Goal: Check status: Check status

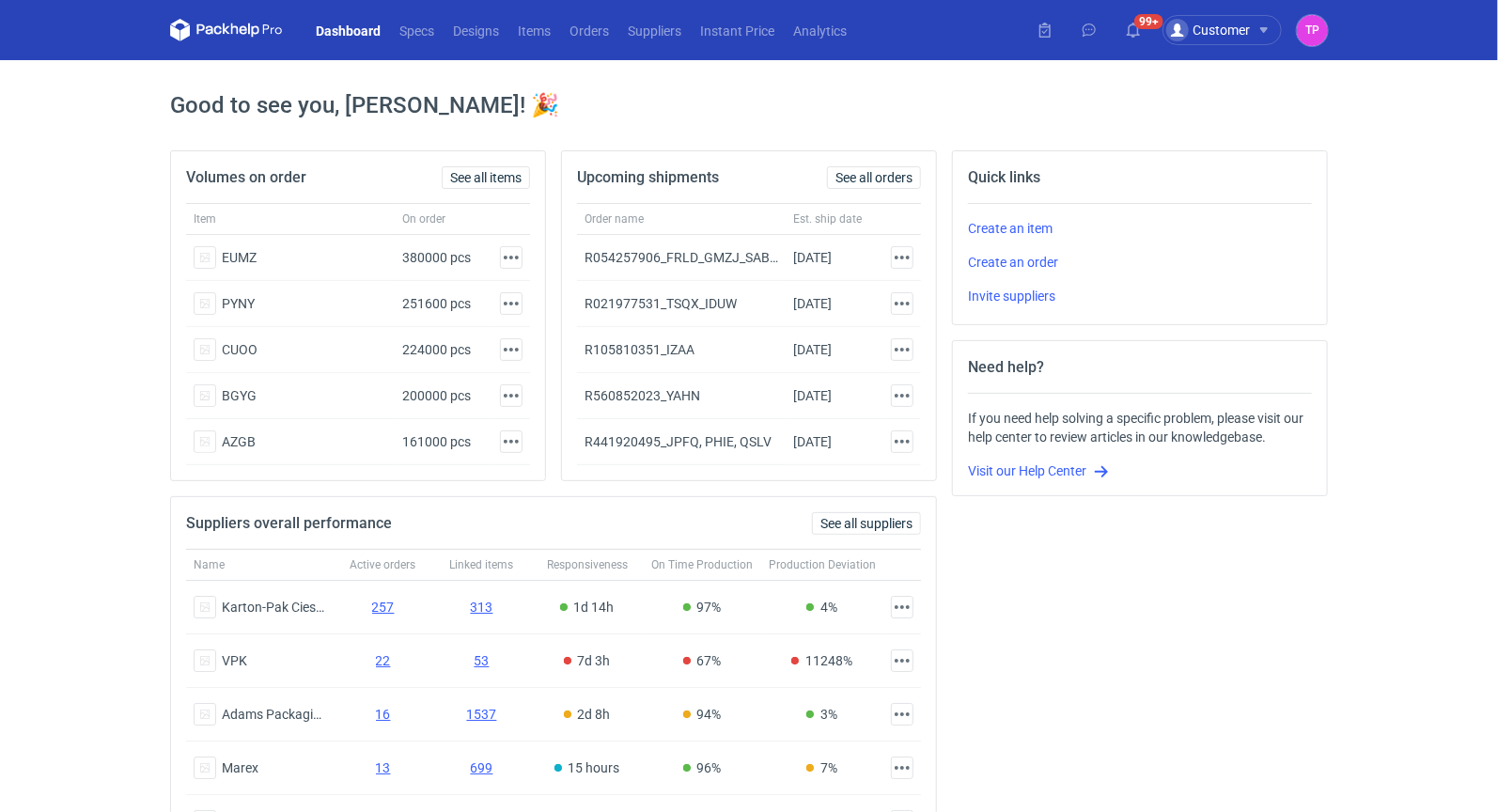
click at [542, 44] on nav "Dashboard Specs Designs Items Orders Suppliers Instant Price Analytics" at bounding box center [513, 30] width 687 height 61
click at [555, 35] on link "Items" at bounding box center [535, 30] width 52 height 22
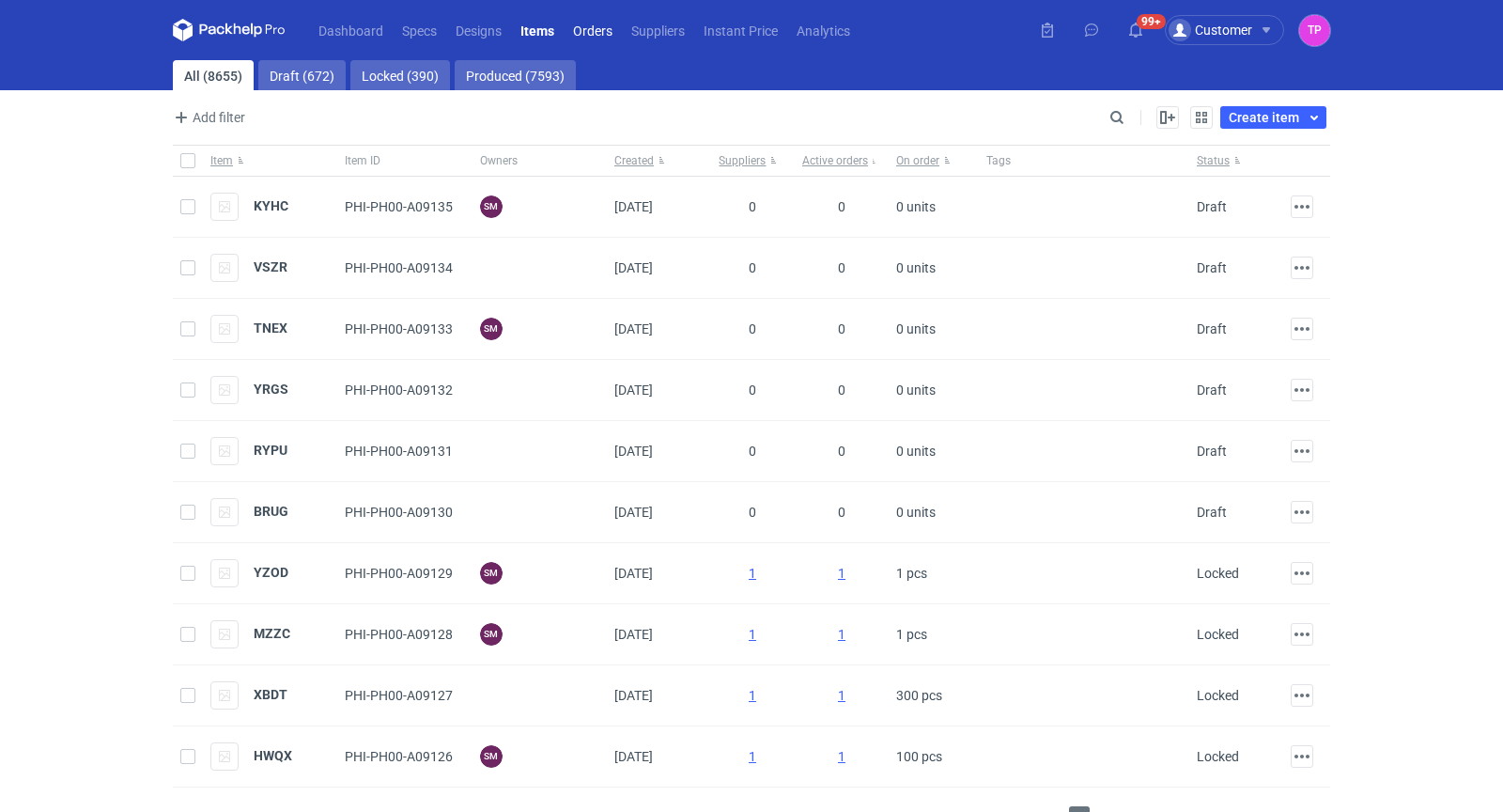
click at [611, 37] on link "Orders" at bounding box center [593, 30] width 59 height 22
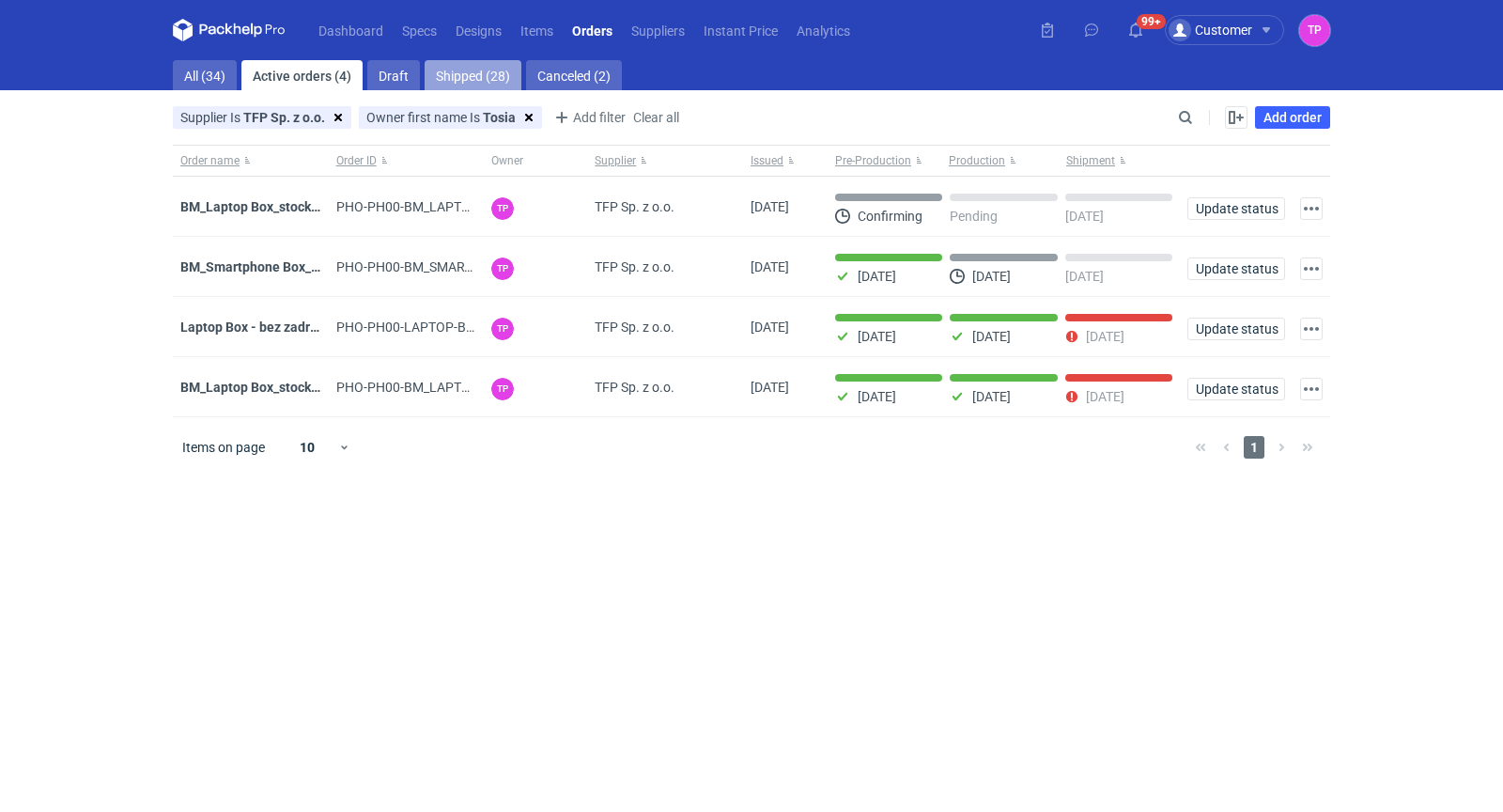
click at [471, 83] on link "Shipped (28)" at bounding box center [473, 75] width 97 height 30
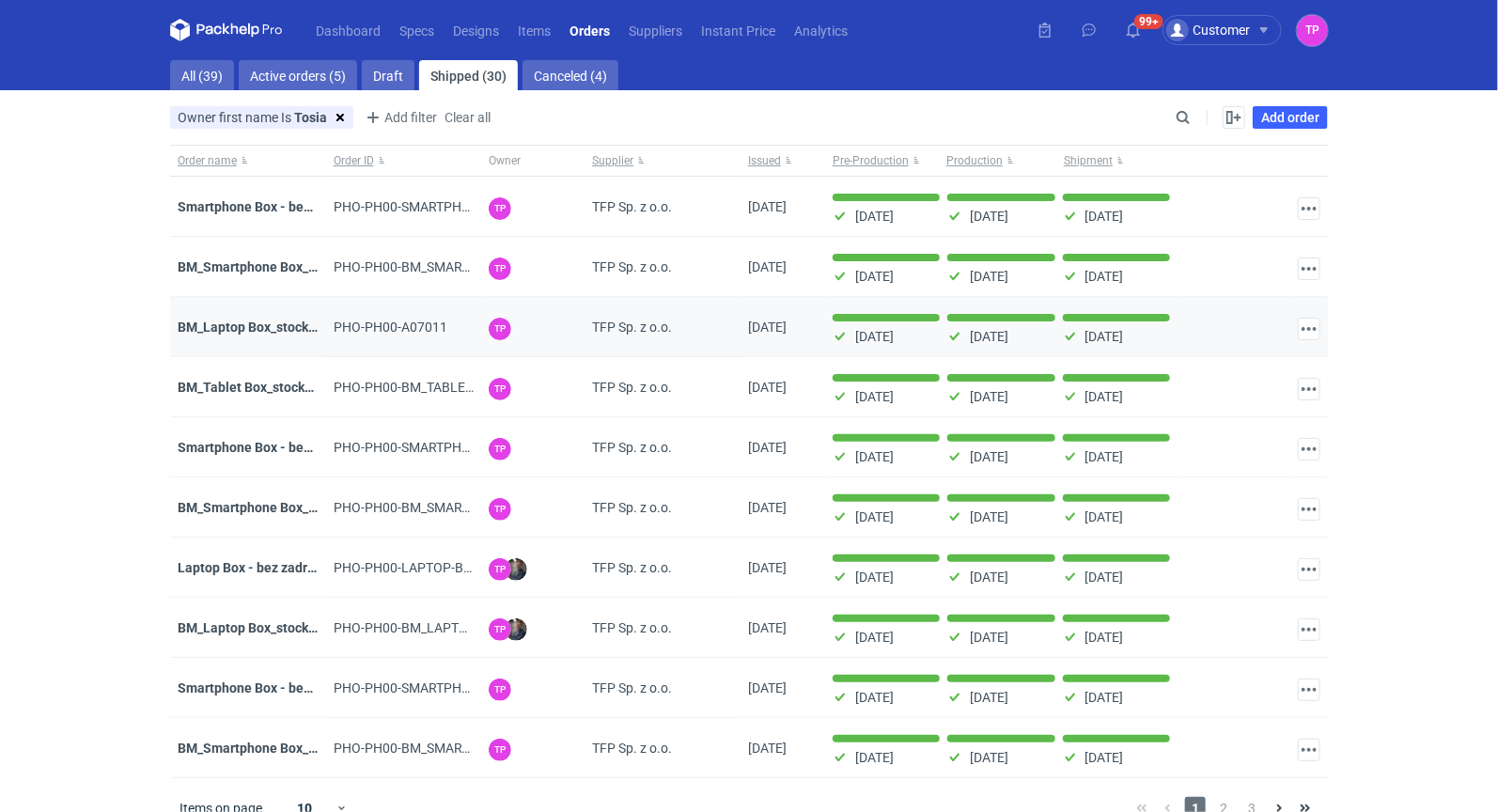
scroll to position [24, 0]
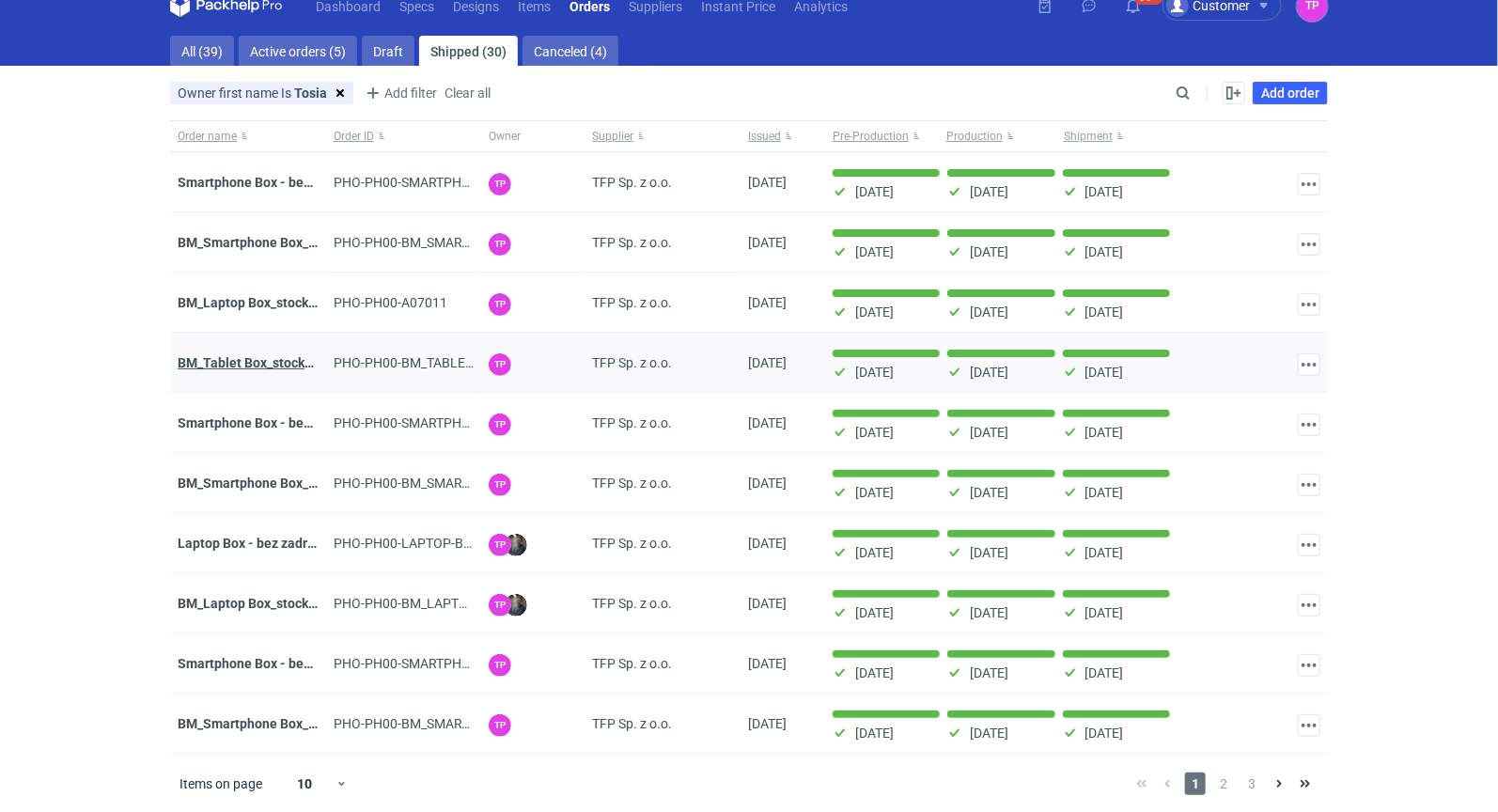
click at [261, 366] on strong "BM_Tablet Box_stock_02" at bounding box center [252, 363] width 148 height 15
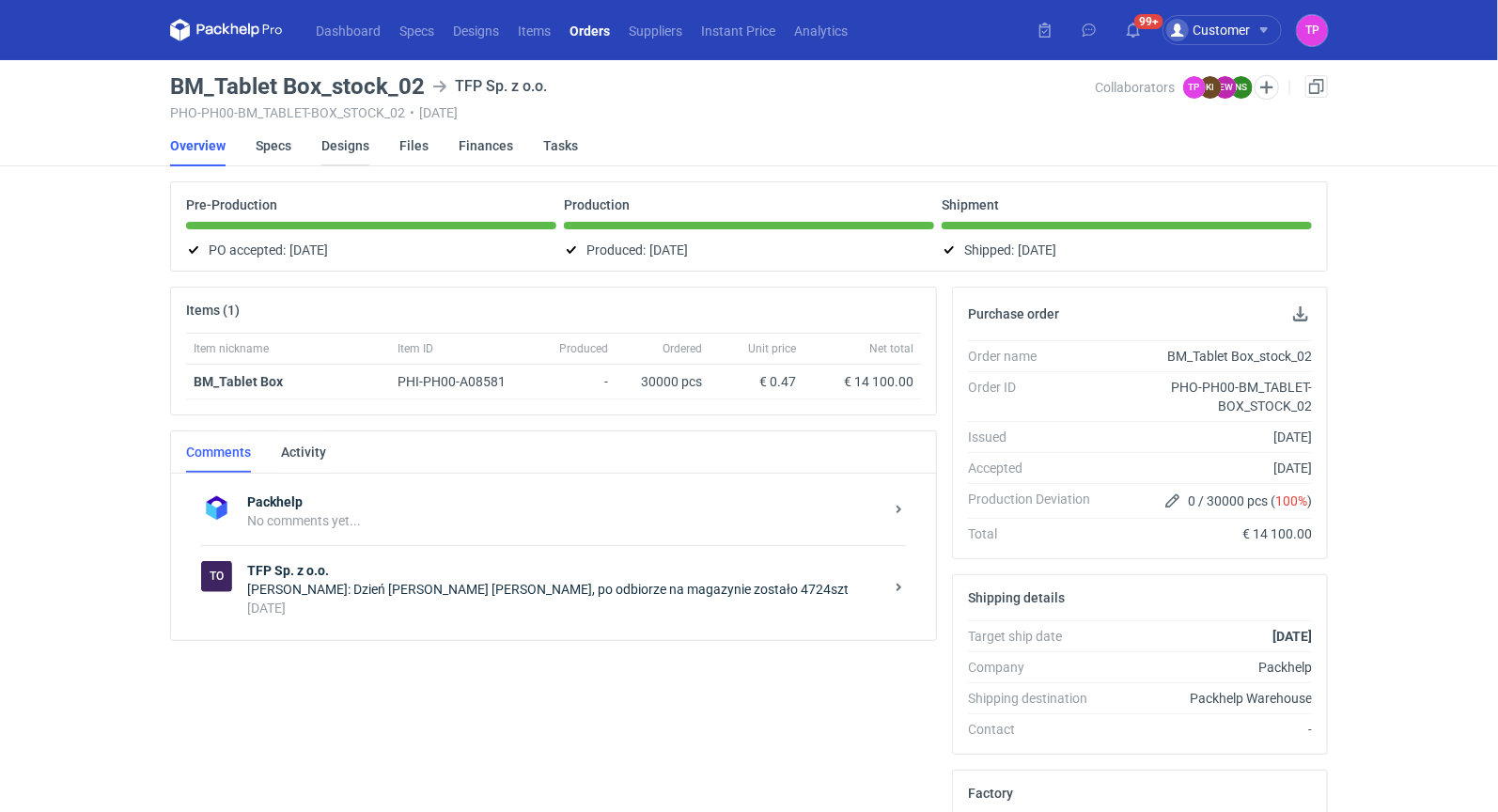
click at [335, 154] on link "Designs" at bounding box center [345, 145] width 48 height 41
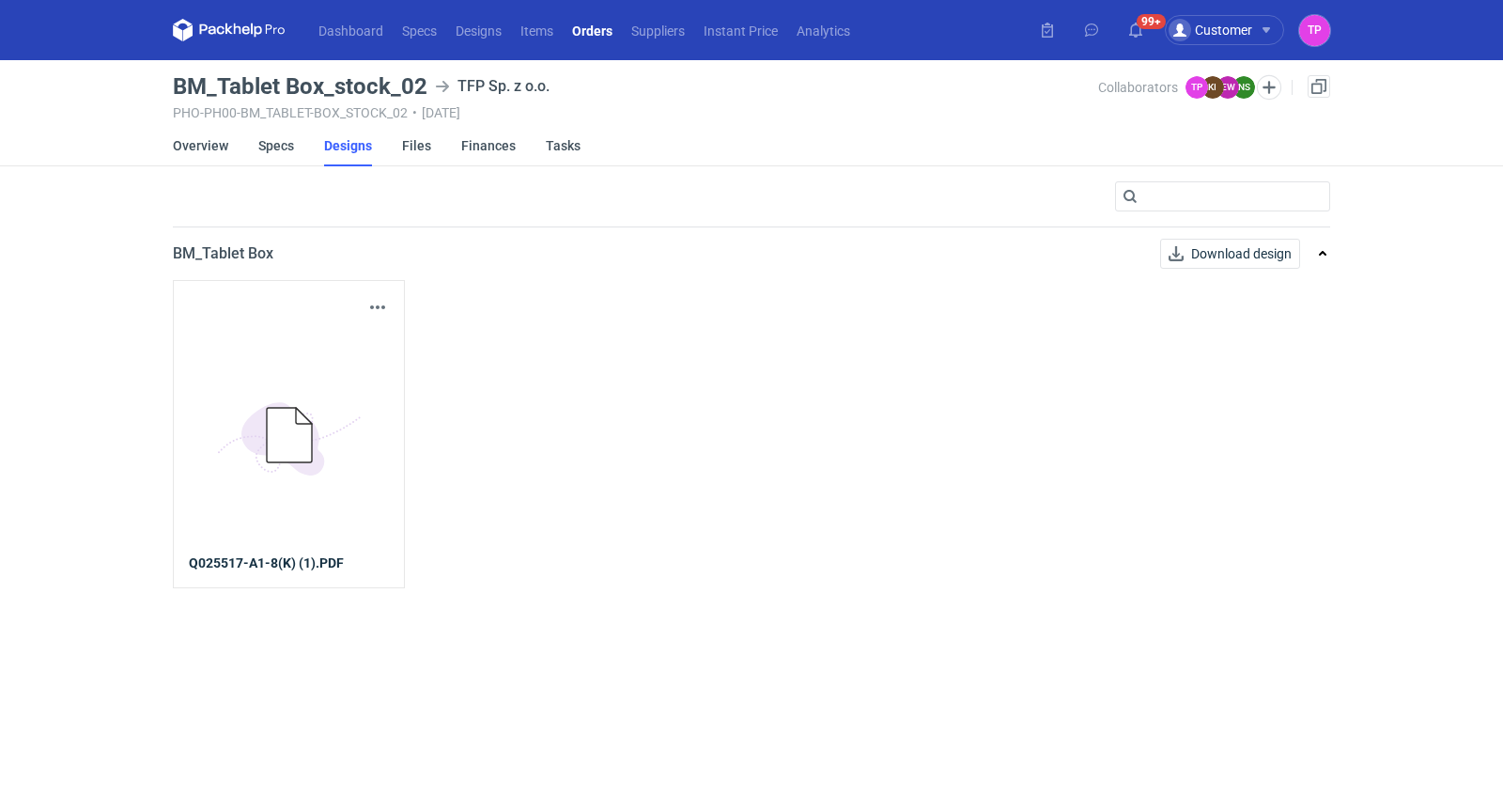
click at [284, 498] on icon "5BD5AC33-3523-40E7-9262-1BFF0AD53D48@1x" at bounding box center [289, 435] width 150 height 150
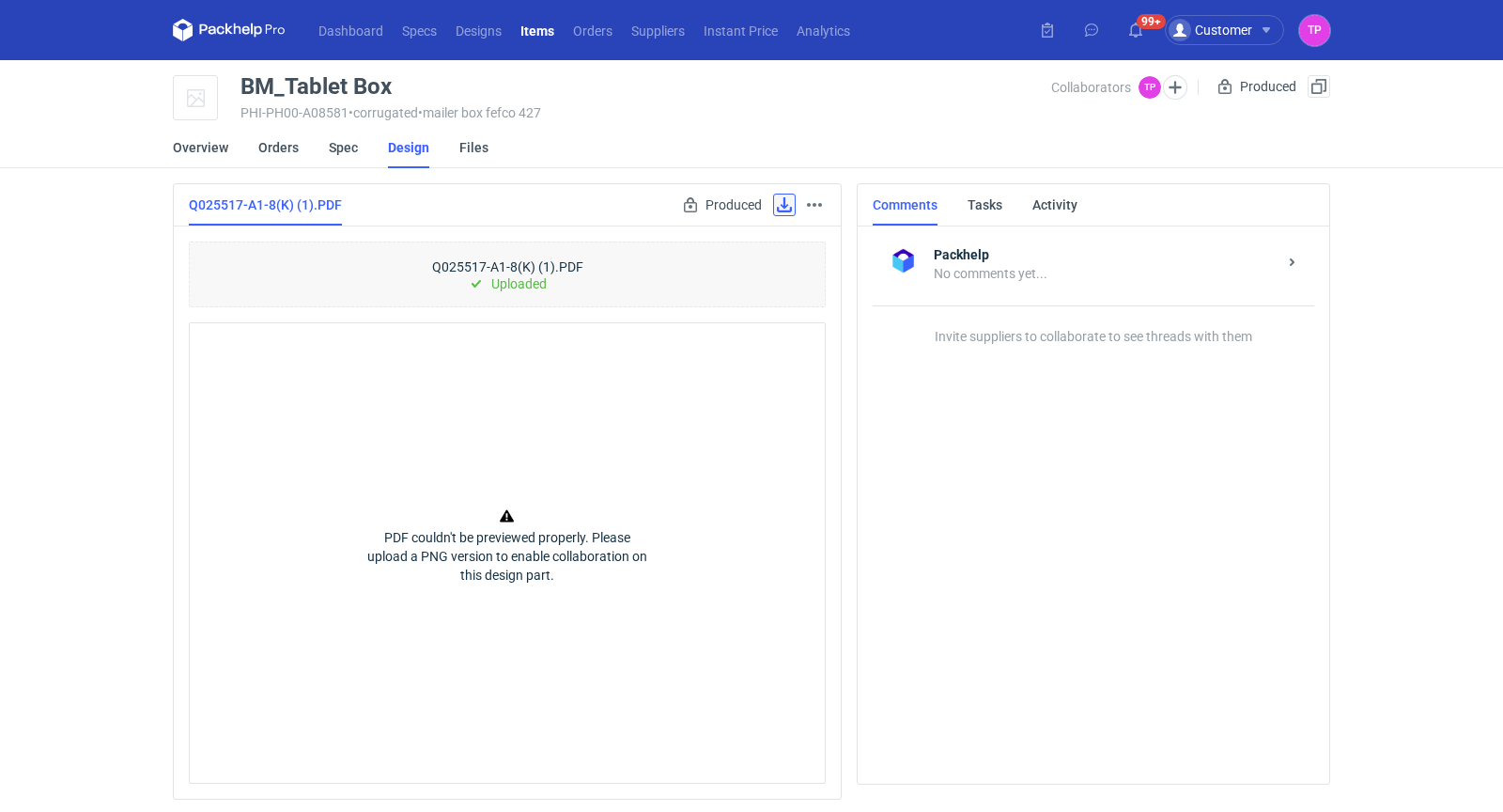
click at [780, 211] on link at bounding box center [784, 204] width 22 height 22
click at [462, 166] on link "Files" at bounding box center [474, 147] width 29 height 41
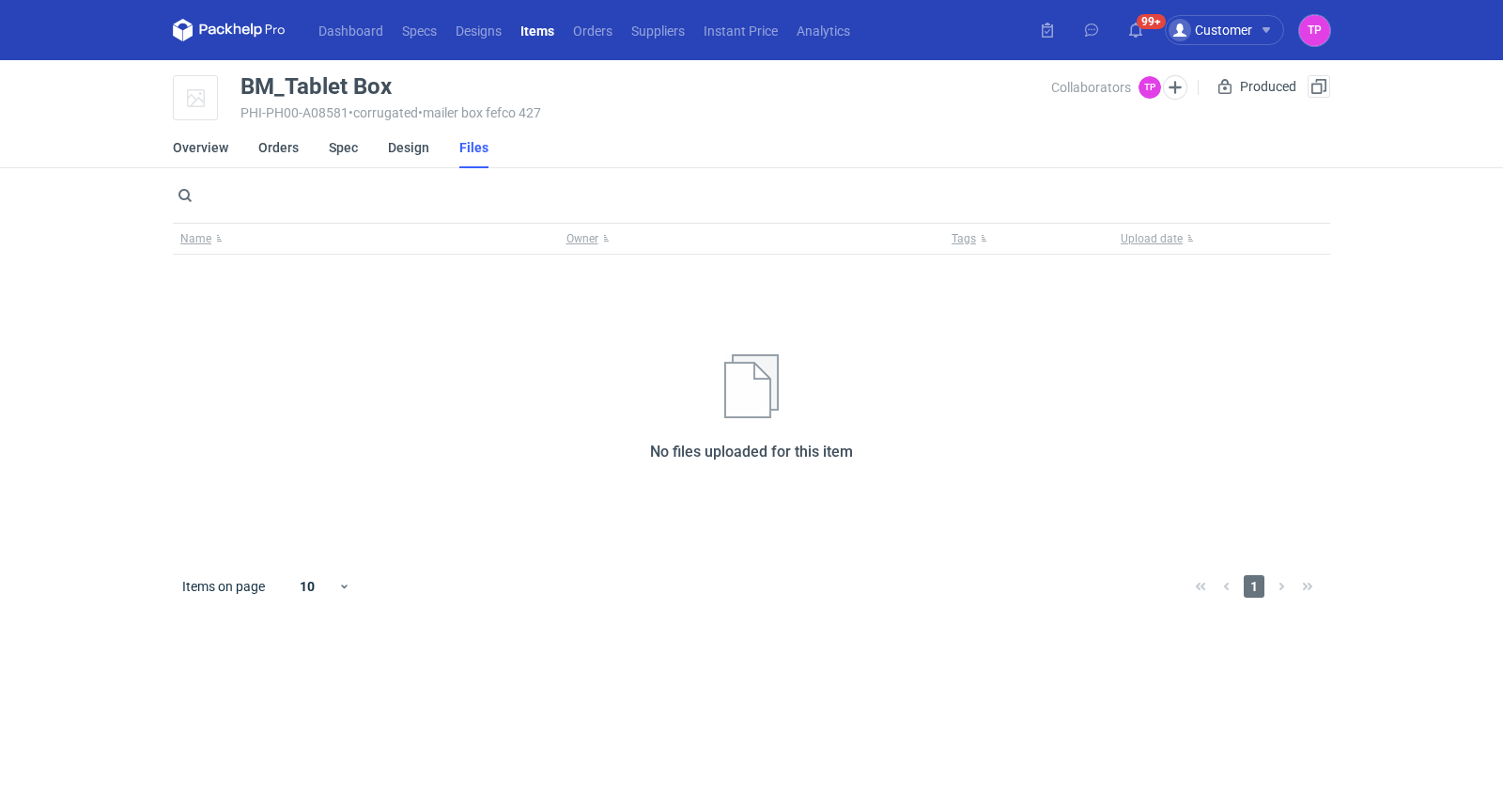
click at [274, 32] on icon at bounding box center [229, 30] width 112 height 22
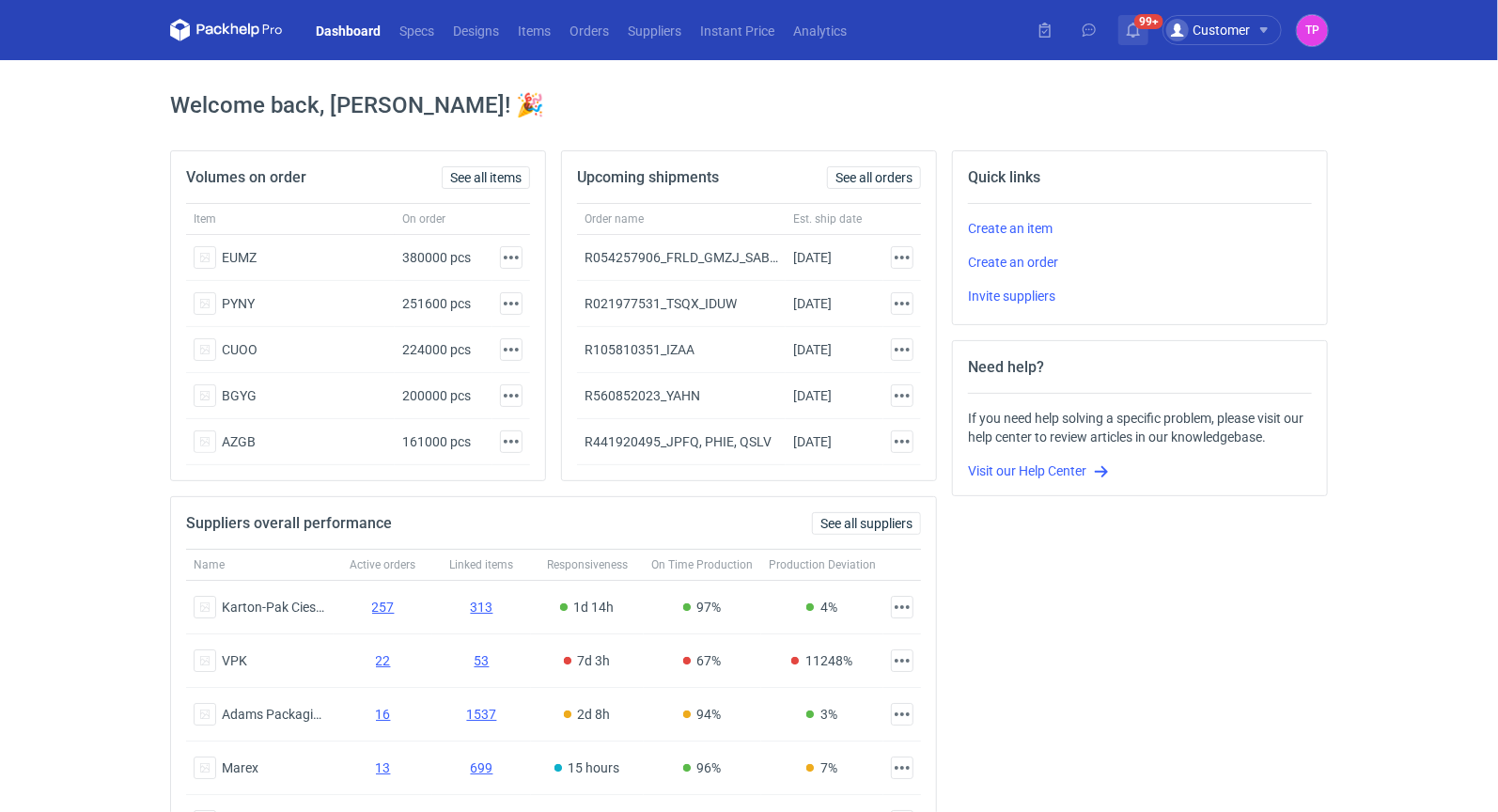
click at [1137, 29] on icon at bounding box center [1134, 30] width 15 height 15
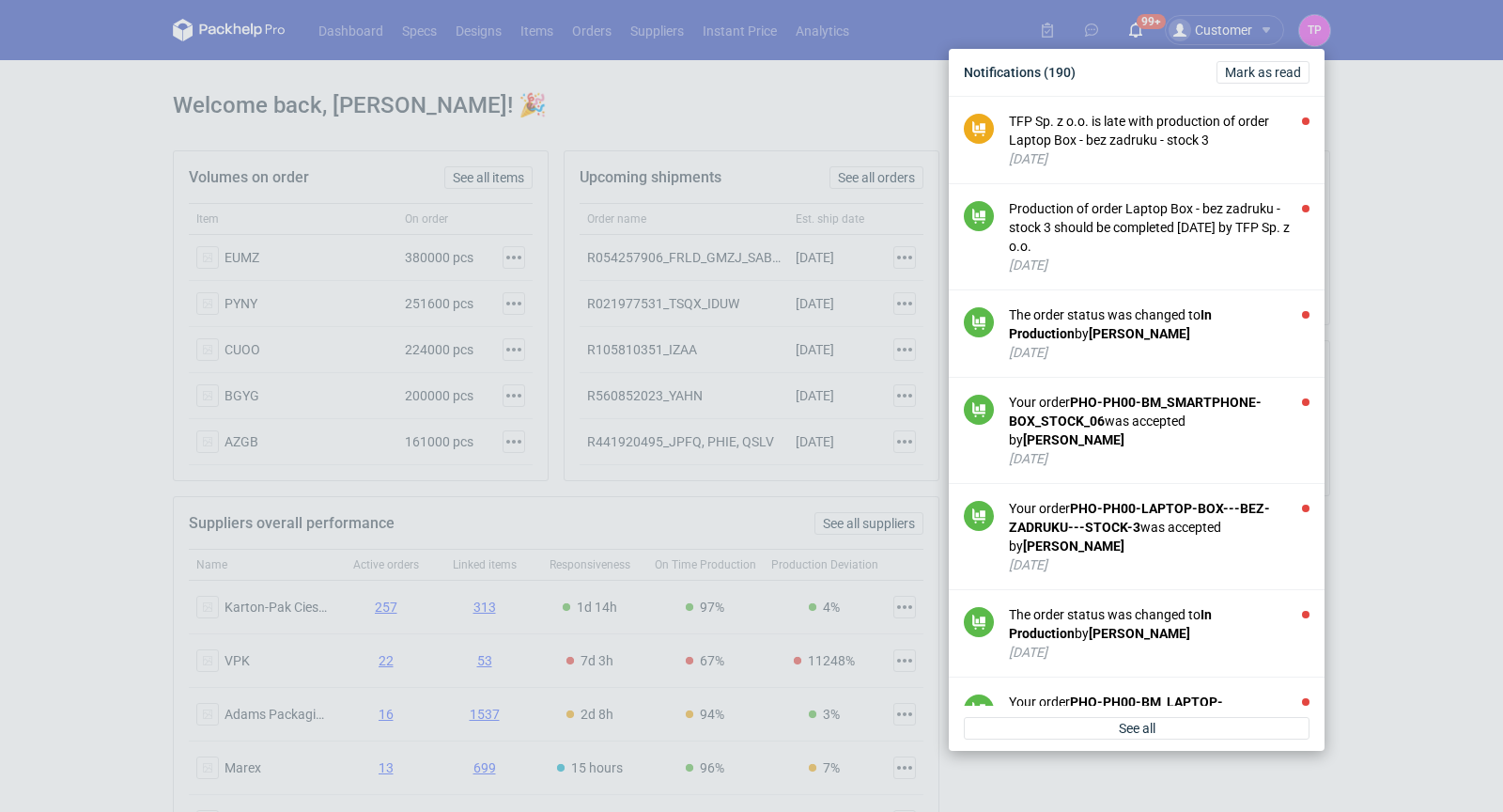
click at [1349, 125] on div "Notifications (190) [PERSON_NAME] as read TFP Sp. z o.o. is late with productio…" at bounding box center [752, 406] width 1503 height 812
